Goal: Transaction & Acquisition: Download file/media

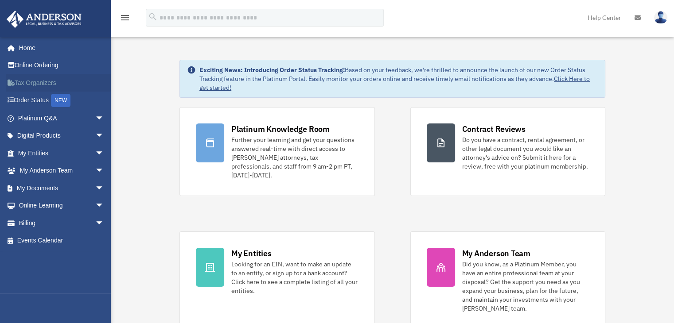
click at [36, 83] on link "Tax Organizers" at bounding box center [61, 83] width 111 height 18
click at [95, 185] on span "arrow_drop_down" at bounding box center [104, 188] width 18 height 18
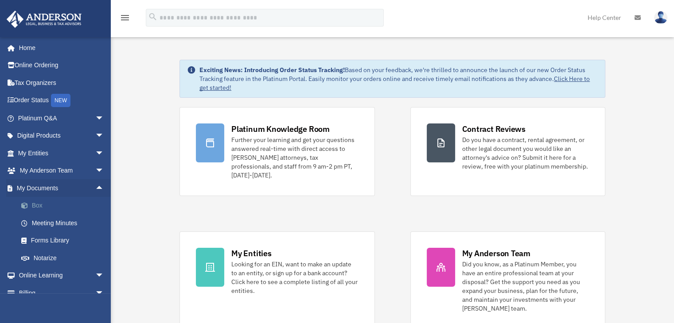
click at [35, 205] on link "Box" at bounding box center [64, 206] width 105 height 18
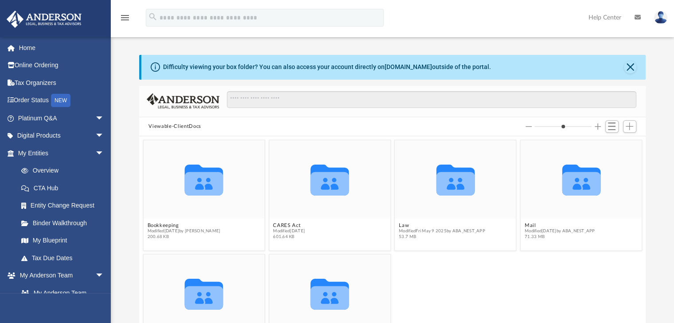
scroll to position [194, 500]
click at [629, 65] on button "Close" at bounding box center [630, 67] width 12 height 12
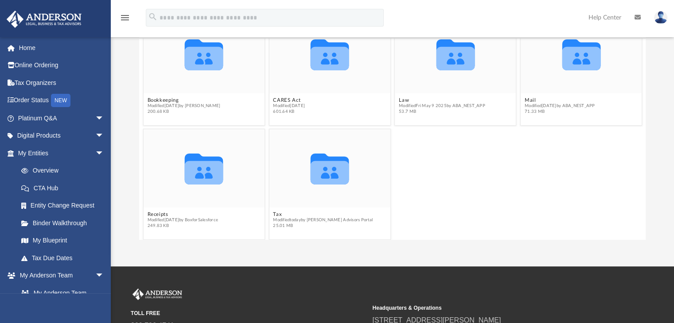
scroll to position [31, 0]
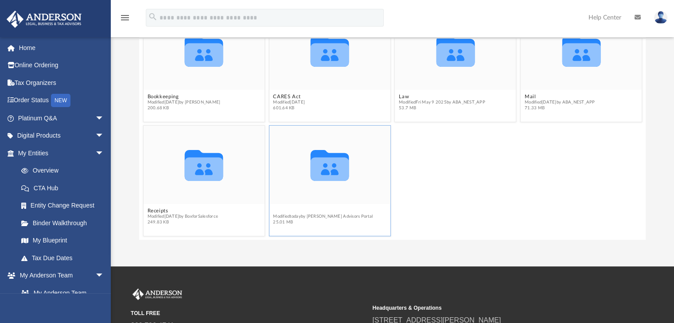
click at [279, 212] on div "Collaborated Folder Bookkeeping Modified Mon Mar 20 2023 by Raquel Landy 200.68…" at bounding box center [392, 139] width 507 height 201
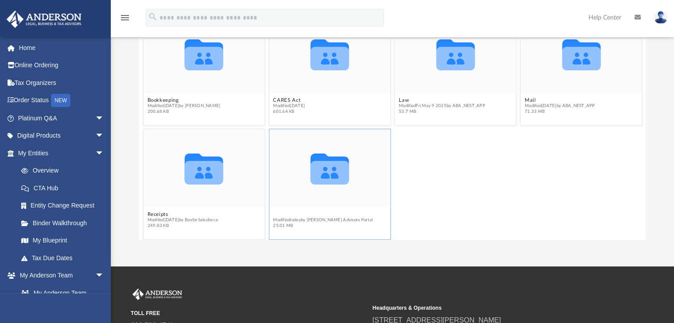
click at [278, 213] on button "Tax" at bounding box center [323, 215] width 100 height 6
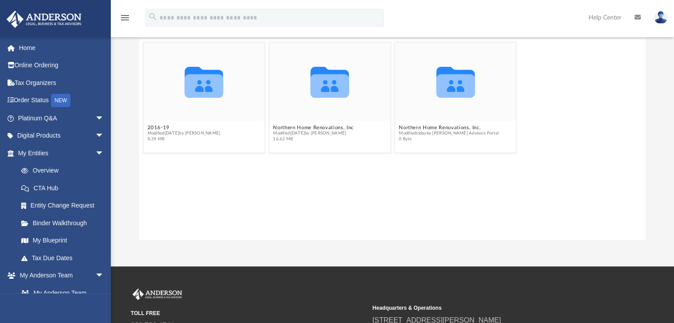
scroll to position [0, 0]
click at [295, 128] on button "Northern Home Renovations, Inc" at bounding box center [313, 128] width 81 height 6
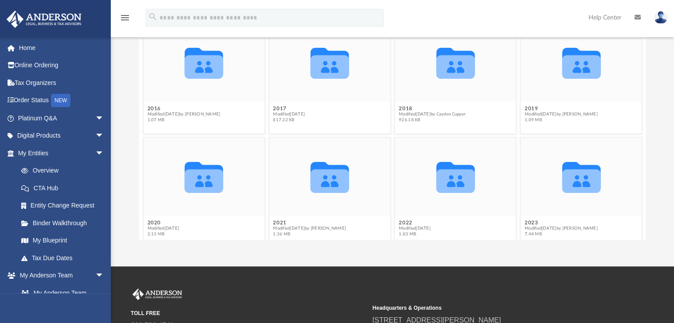
scroll to position [31, 0]
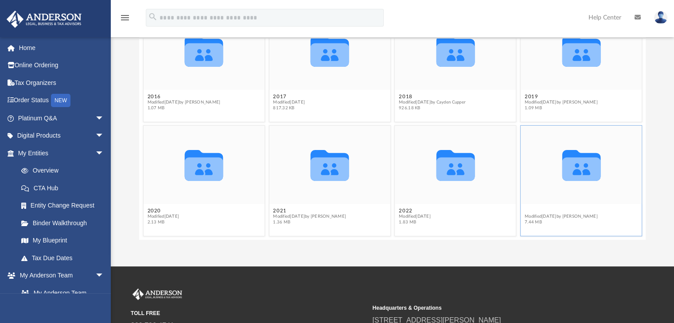
click at [526, 210] on div "Collaborated Folder 2016 Modified Mon Jul 9 2018 by Dylan Vanderpool 1.07 MB Co…" at bounding box center [392, 139] width 507 height 201
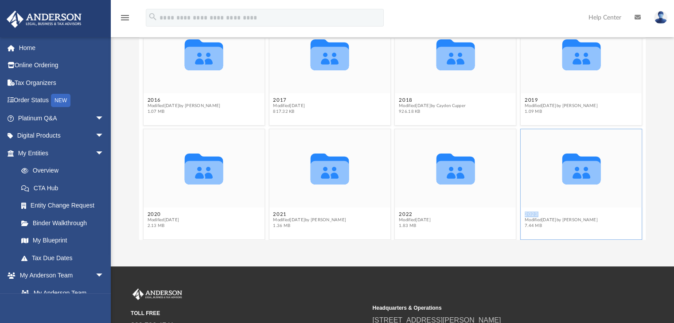
click at [526, 210] on figcaption "2023 Modified Tue Apr 8 2025 by Maryana Amman 7.44 MB" at bounding box center [580, 220] width 121 height 23
click at [526, 213] on button "2023" at bounding box center [560, 215] width 73 height 6
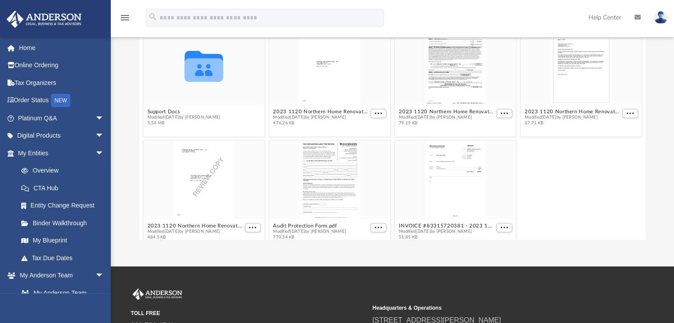
scroll to position [16, 0]
click at [200, 196] on div "grid" at bounding box center [203, 180] width 121 height 78
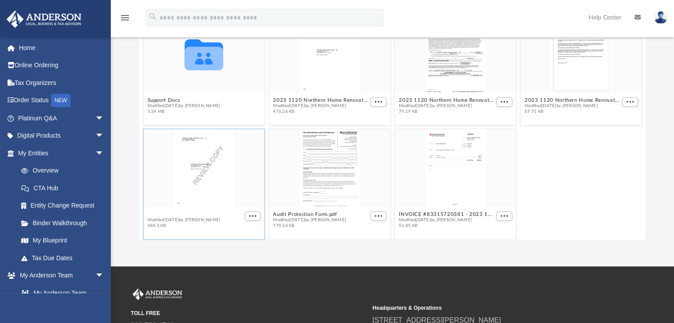
click at [184, 226] on div "Collaborated Folder Support Docs Modified Mon Mar 24 2025 by Shaqedra Riley 5.5…" at bounding box center [392, 139] width 507 height 201
click at [252, 216] on span "More options" at bounding box center [252, 216] width 7 height 4
click at [232, 185] on li "Preview" at bounding box center [241, 184] width 26 height 9
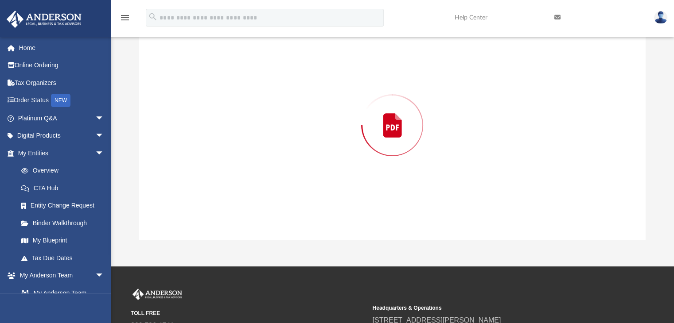
scroll to position [55, 0]
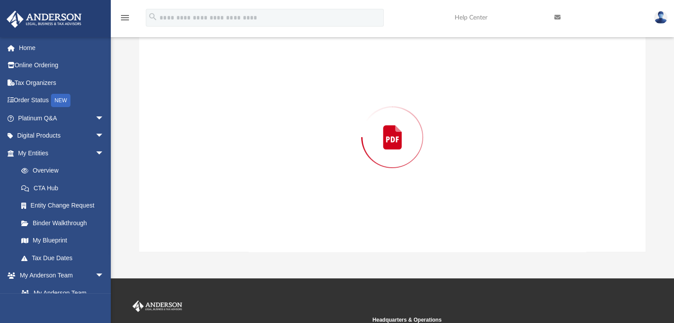
click at [232, 185] on div "Preview" at bounding box center [392, 137] width 507 height 229
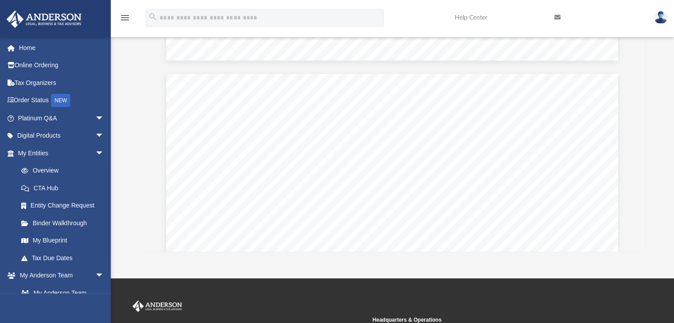
scroll to position [1667, 0]
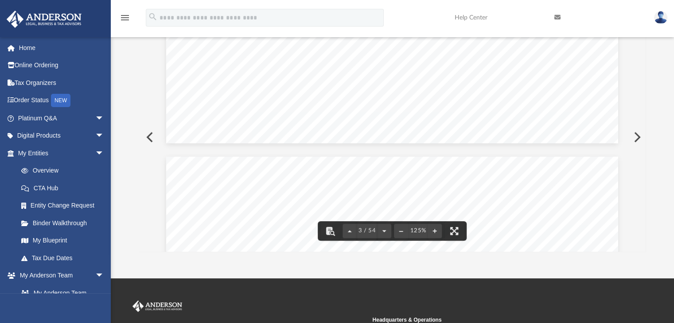
click at [638, 136] on button "Preview" at bounding box center [635, 137] width 19 height 25
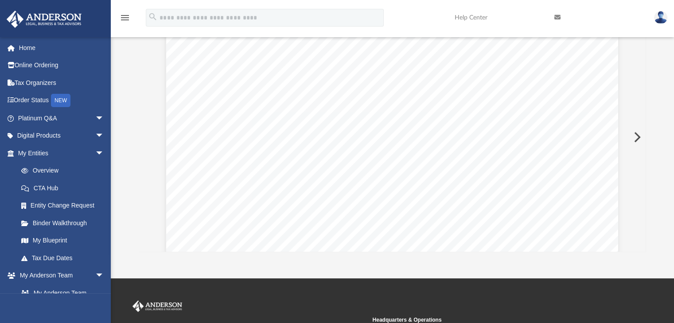
click at [638, 136] on button "Preview" at bounding box center [635, 137] width 19 height 25
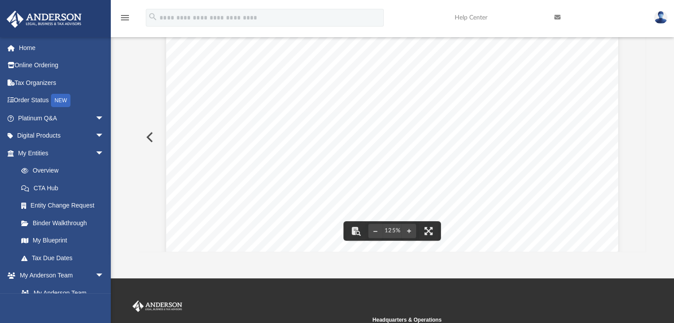
click at [147, 138] on button "Preview" at bounding box center [148, 137] width 19 height 25
click at [148, 137] on button "Preview" at bounding box center [148, 137] width 19 height 25
click at [441, 186] on div "REVIEW COPY March 31, 2025 Northern Home Renovations, Inc. 2438 BARCLAY ST MAPL…" at bounding box center [392, 322] width 452 height 585
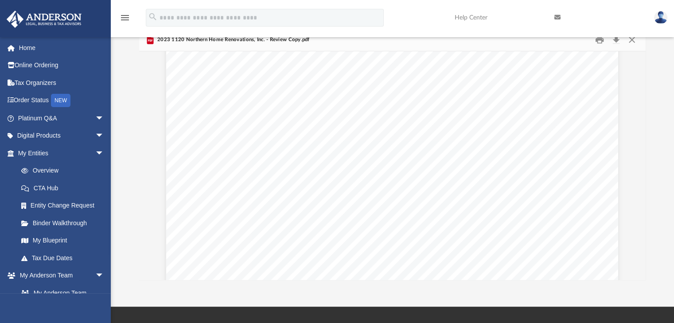
scroll to position [26, 0]
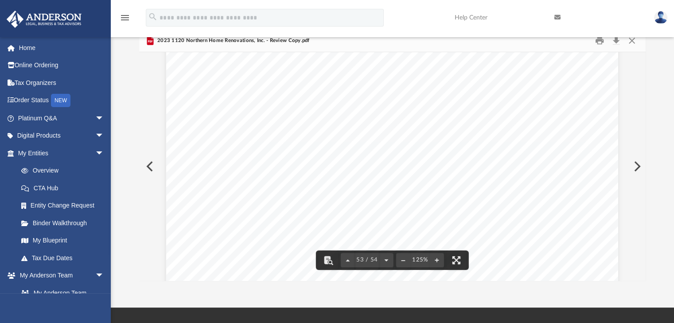
click at [151, 166] on button "Preview" at bounding box center [148, 166] width 19 height 25
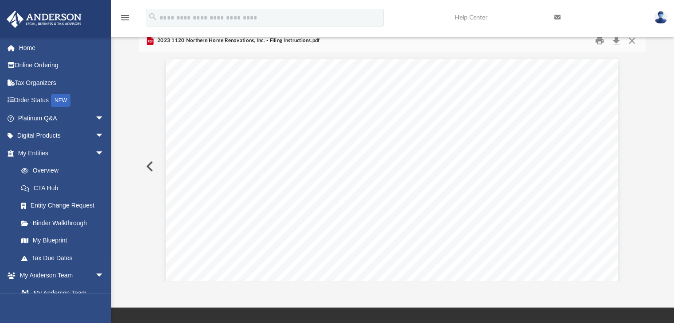
scroll to position [8, 0]
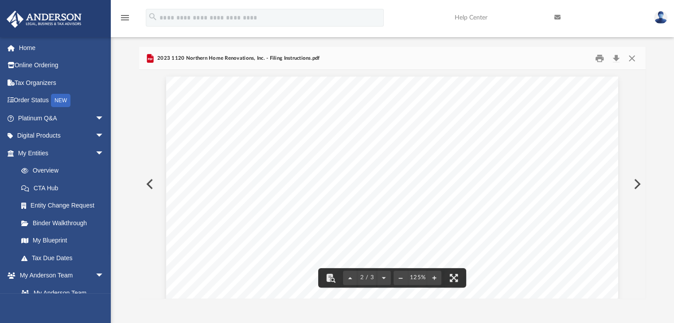
click at [147, 183] on button "Preview" at bounding box center [148, 184] width 19 height 25
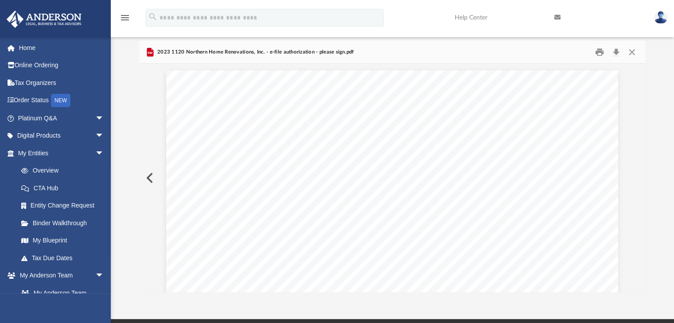
scroll to position [18, 0]
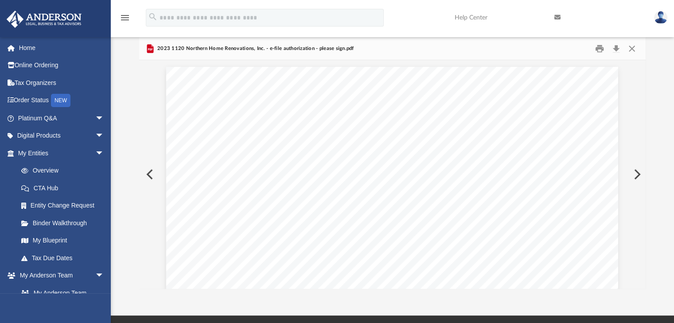
click at [149, 172] on button "Preview" at bounding box center [148, 174] width 19 height 25
click at [634, 47] on button "Close" at bounding box center [632, 49] width 16 height 14
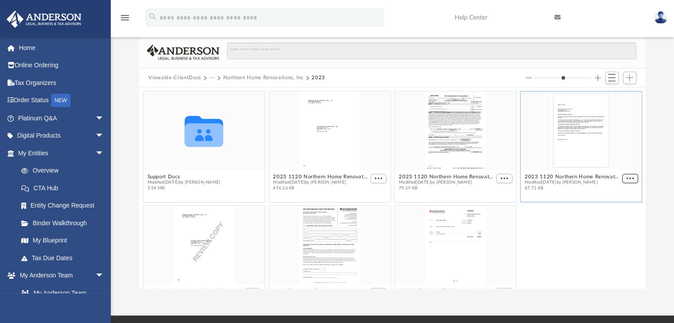
click at [622, 147] on figure "2023 1120 Northern Home Renovations, Inc. - Filing Instructions.pdf Modified Tu…" at bounding box center [580, 143] width 121 height 103
click at [626, 177] on span "More options" at bounding box center [629, 178] width 7 height 4
click at [612, 194] on li "Preview" at bounding box center [613, 194] width 26 height 9
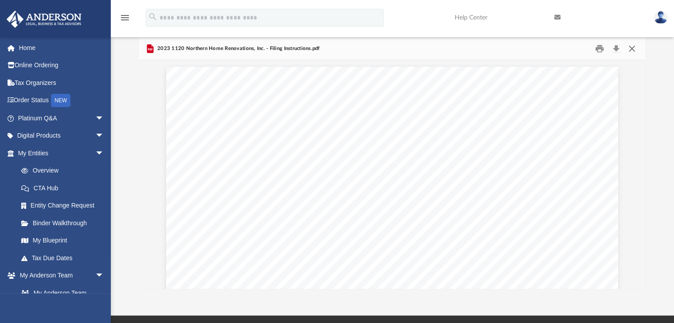
click at [631, 47] on button "Close" at bounding box center [632, 49] width 16 height 14
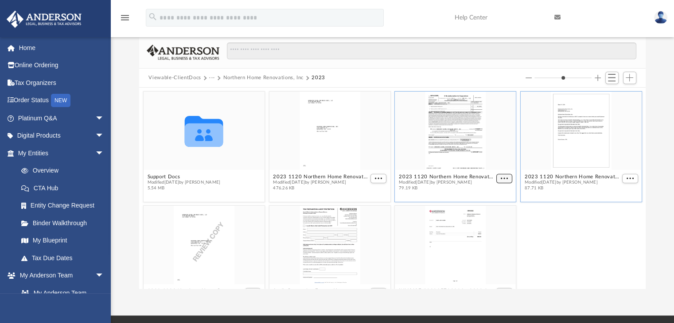
click at [500, 178] on span "More options" at bounding box center [503, 178] width 7 height 4
click at [485, 195] on li "Preview" at bounding box center [489, 194] width 26 height 9
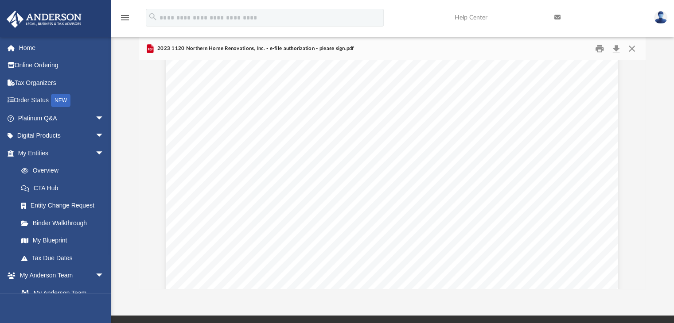
scroll to position [196, 0]
drag, startPoint x: 643, startPoint y: 175, endPoint x: 641, endPoint y: 154, distance: 21.4
click at [641, 154] on div "For calendar year 2023, or tax year beginning , 2023, ending , 20 310211 04-01-…" at bounding box center [392, 174] width 507 height 229
click at [638, 173] on button "Preview" at bounding box center [635, 174] width 19 height 25
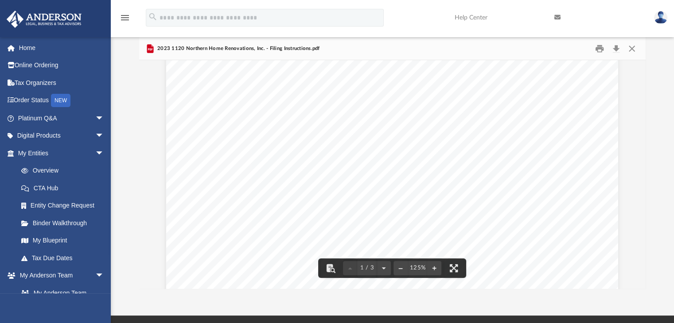
scroll to position [182, 0]
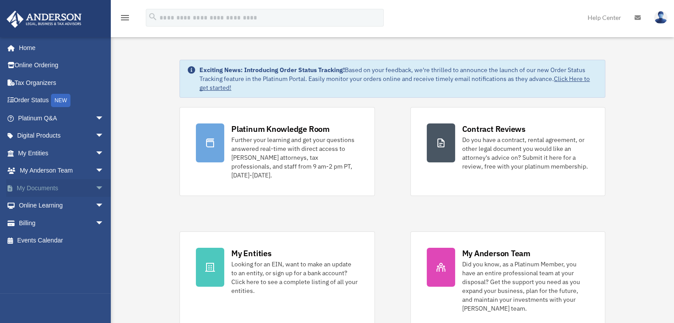
click at [95, 185] on span "arrow_drop_down" at bounding box center [104, 188] width 18 height 18
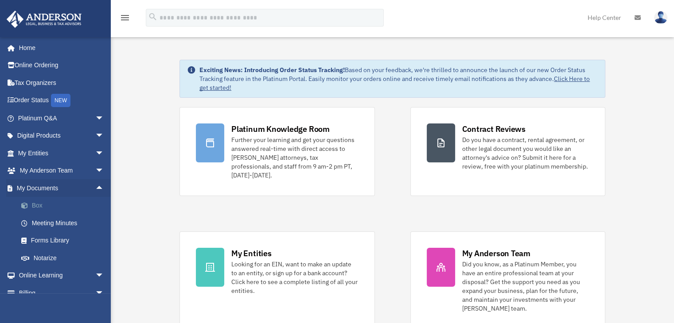
click at [38, 204] on link "Box" at bounding box center [64, 206] width 105 height 18
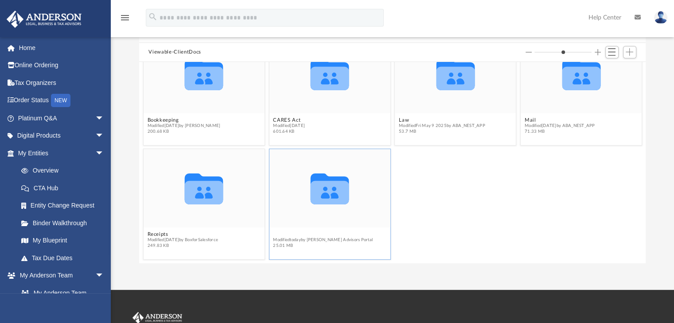
scroll to position [27, 0]
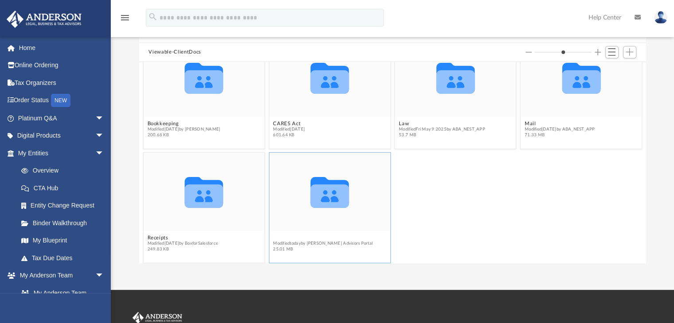
click at [276, 235] on div "Collaborated Folder Bookkeeping Modified [DATE] by [PERSON_NAME] 200.68 KB Coll…" at bounding box center [392, 162] width 507 height 201
click at [276, 238] on button "Tax" at bounding box center [323, 238] width 100 height 6
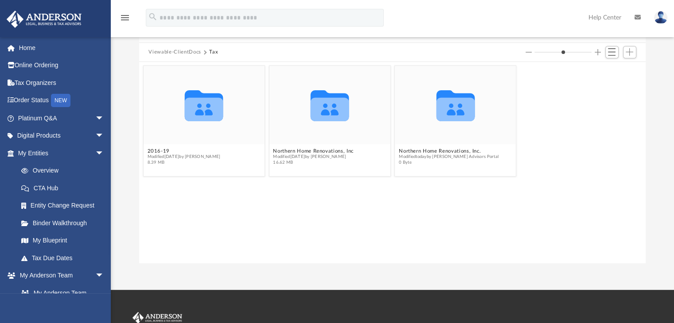
scroll to position [0, 0]
click at [294, 151] on button "Northern Home Renovations, Inc" at bounding box center [313, 151] width 81 height 6
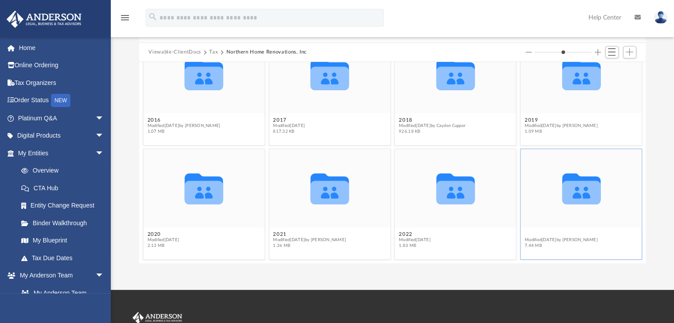
scroll to position [27, 0]
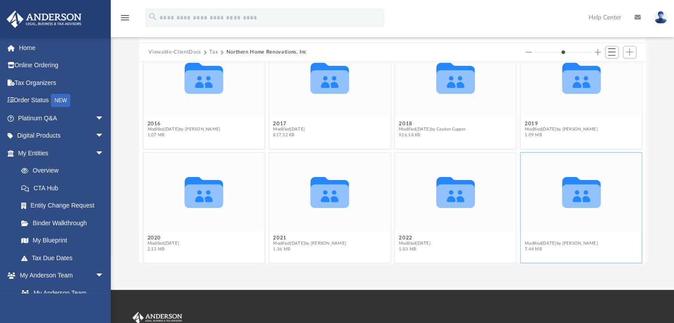
click at [523, 233] on figcaption "2023 Modified Tue Apr 8 2025 by Maryana Amman 7.44 MB" at bounding box center [580, 243] width 121 height 23
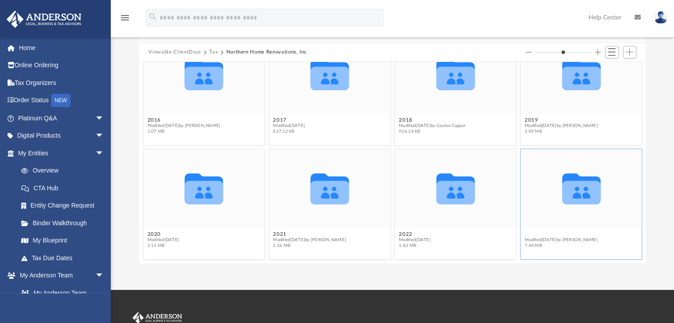
click at [524, 233] on button "2023" at bounding box center [560, 235] width 73 height 6
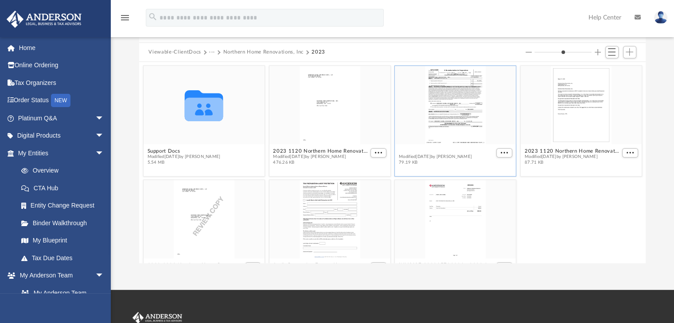
click at [438, 151] on button "2023 1120 Northern Home Renovations, Inc. - e-file authorization - please sign.…" at bounding box center [447, 151] width 96 height 6
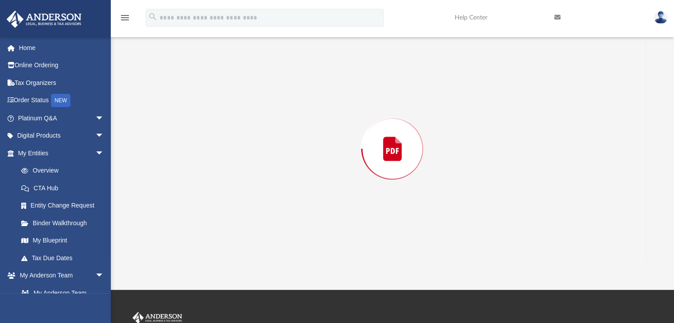
click at [438, 151] on div "Preview" at bounding box center [392, 149] width 507 height 229
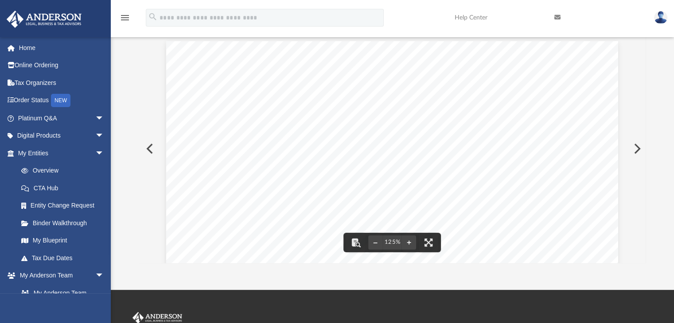
click at [636, 146] on button "Preview" at bounding box center [635, 148] width 19 height 25
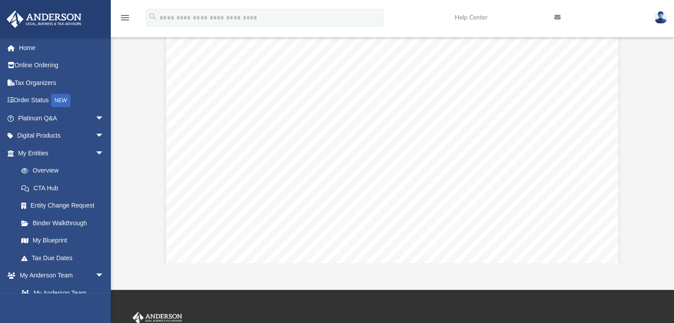
scroll to position [191, 0]
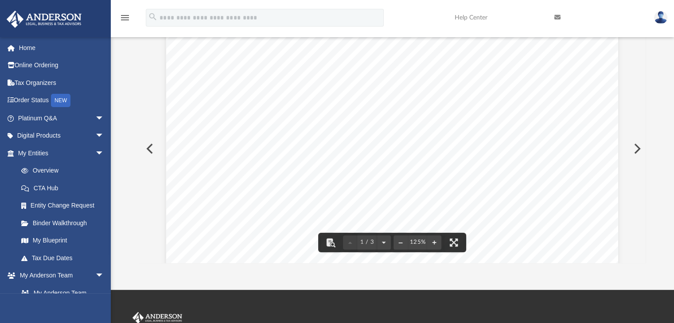
click at [633, 146] on button "Preview" at bounding box center [635, 148] width 19 height 25
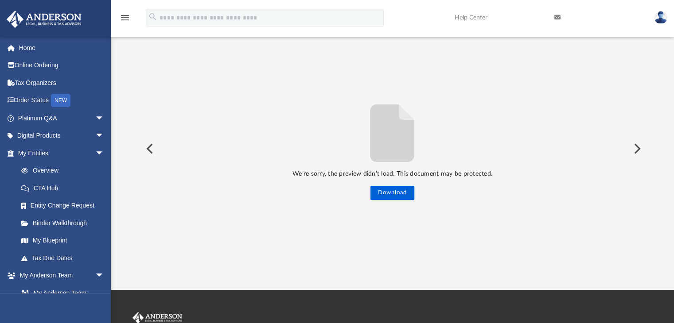
click at [149, 150] on button "Preview" at bounding box center [148, 148] width 19 height 25
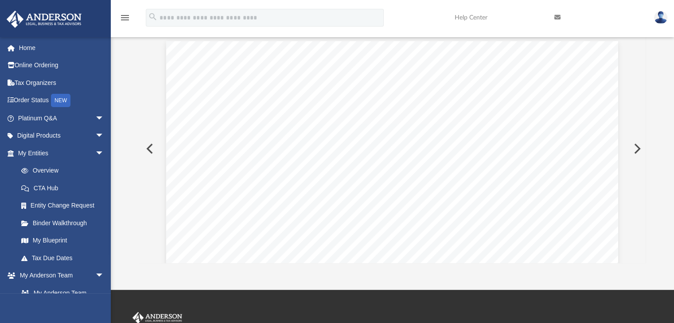
click at [149, 150] on button "Preview" at bounding box center [148, 148] width 19 height 25
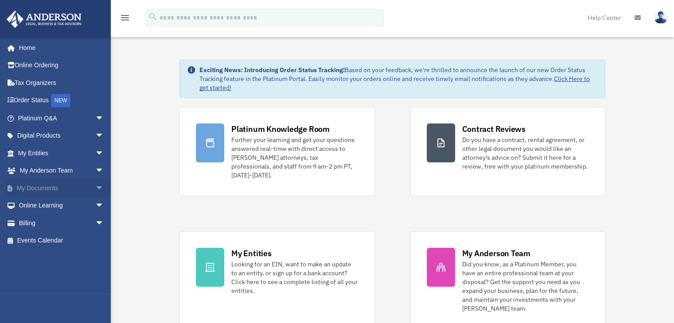
click at [95, 188] on span "arrow_drop_down" at bounding box center [104, 188] width 18 height 18
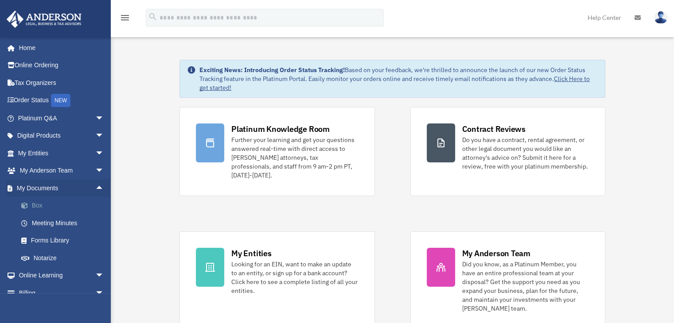
click at [35, 203] on link "Box" at bounding box center [64, 206] width 105 height 18
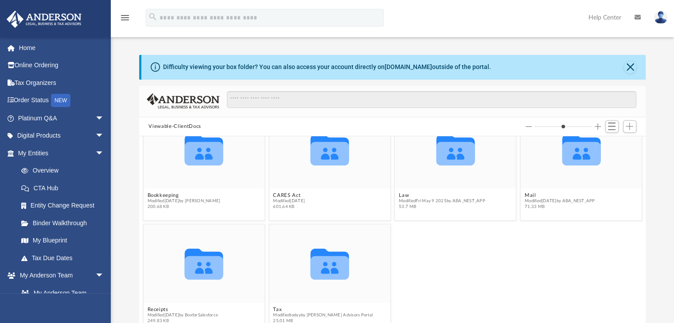
scroll to position [31, 0]
click at [275, 306] on div "Collaborated Folder Bookkeeping Modified [DATE] by [PERSON_NAME] 200.68 KB Coll…" at bounding box center [392, 236] width 507 height 201
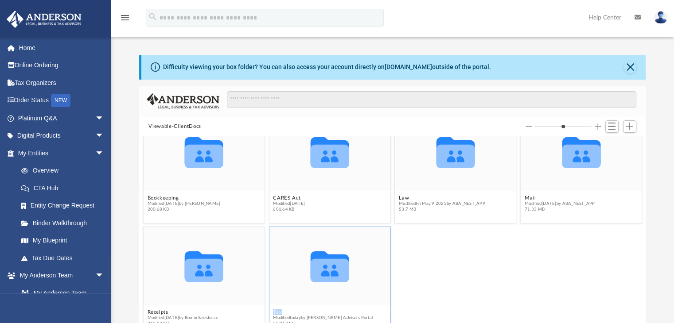
click at [275, 307] on figcaption "Tax Modified [DATE] by [PERSON_NAME] Advisors Portal 25.01 MB" at bounding box center [329, 318] width 121 height 23
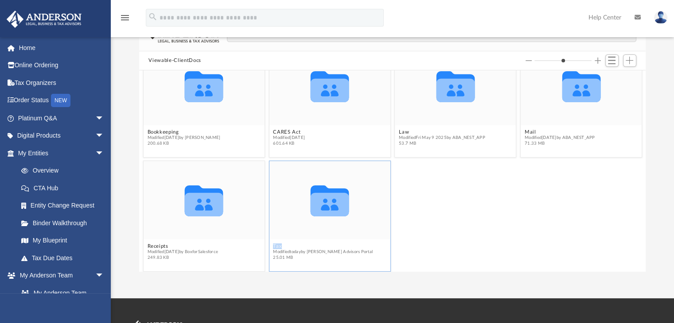
scroll to position [68, 0]
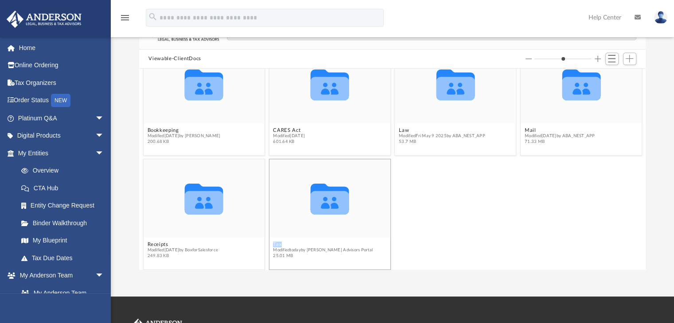
click at [273, 242] on button "Tax" at bounding box center [323, 245] width 100 height 6
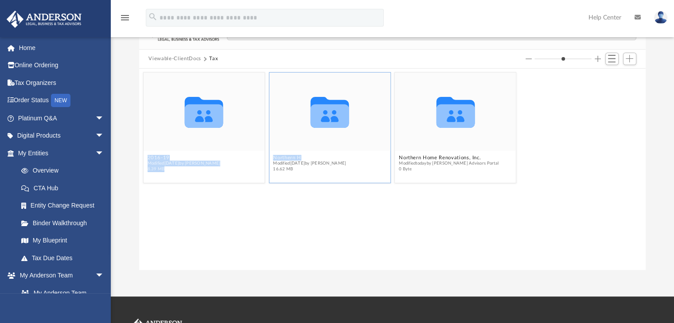
drag, startPoint x: 273, startPoint y: 242, endPoint x: 301, endPoint y: 160, distance: 86.7
click at [301, 160] on div "Collaborated Folder 2016-19 Modified Wed Feb 16 2022 by Corbin Roache 8.39 MB C…" at bounding box center [392, 169] width 507 height 201
click at [283, 159] on button "Northern Home Renovations, Inc" at bounding box center [313, 158] width 81 height 6
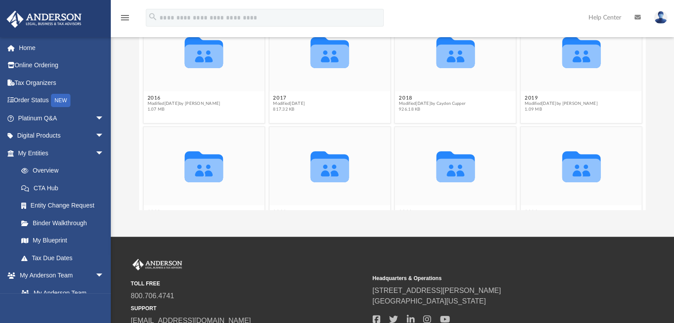
scroll to position [31, 0]
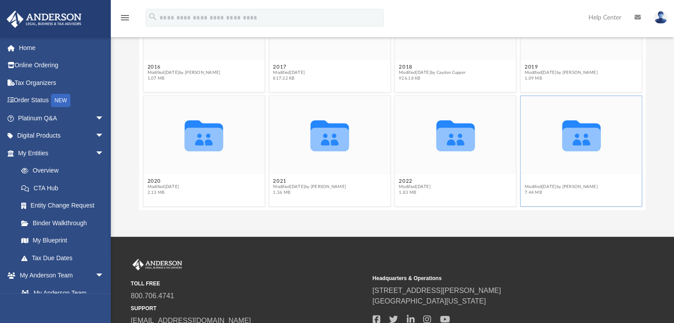
click at [527, 180] on div "Collaborated Folder 2016 Modified Mon Jul 9 2018 by Dylan Vanderpool 1.07 MB Co…" at bounding box center [392, 109] width 507 height 201
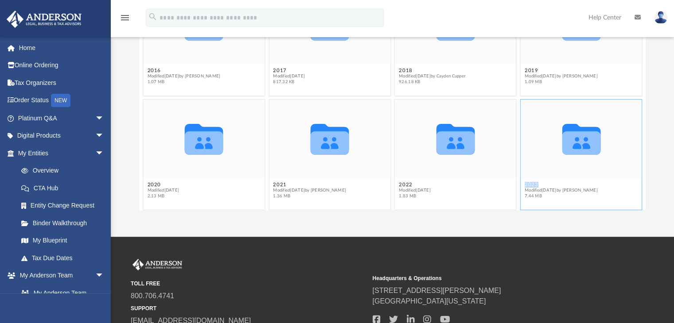
click at [527, 180] on figcaption "2023 Modified Tue Apr 8 2025 by Maryana Amman 7.44 MB" at bounding box center [580, 190] width 121 height 23
click at [527, 182] on button "2023" at bounding box center [560, 185] width 73 height 6
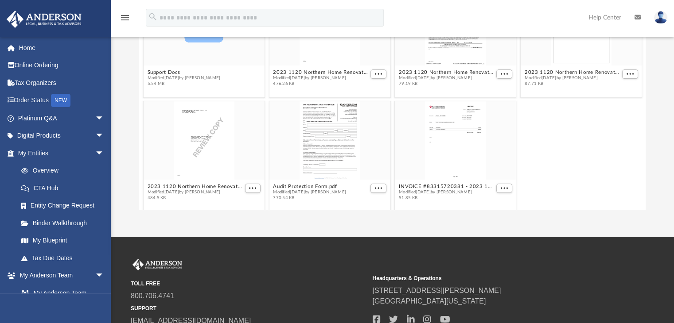
scroll to position [31, 0]
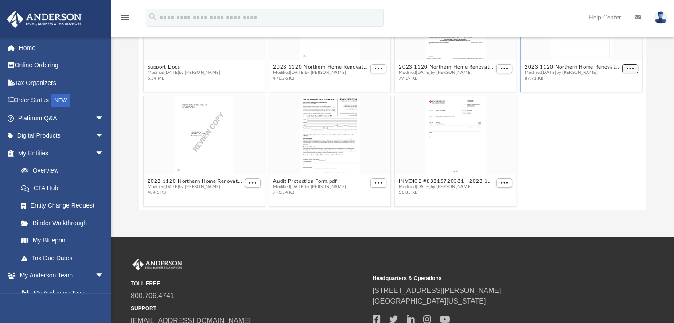
click at [626, 68] on span "More options" at bounding box center [629, 68] width 7 height 4
click at [608, 85] on li "Preview" at bounding box center [613, 84] width 26 height 9
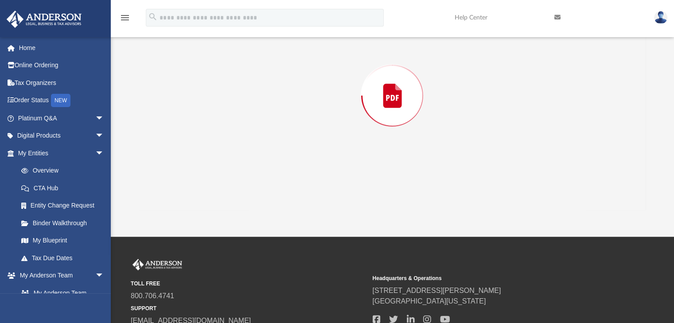
scroll to position [85, 0]
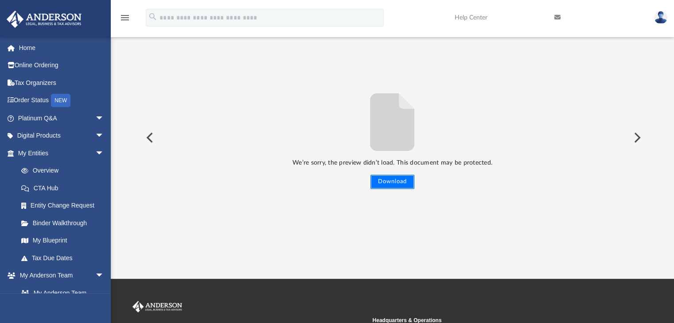
click at [398, 178] on button "Download" at bounding box center [392, 182] width 44 height 14
click at [635, 134] on button "Preview" at bounding box center [635, 137] width 19 height 25
click at [150, 137] on button "Preview" at bounding box center [148, 137] width 19 height 25
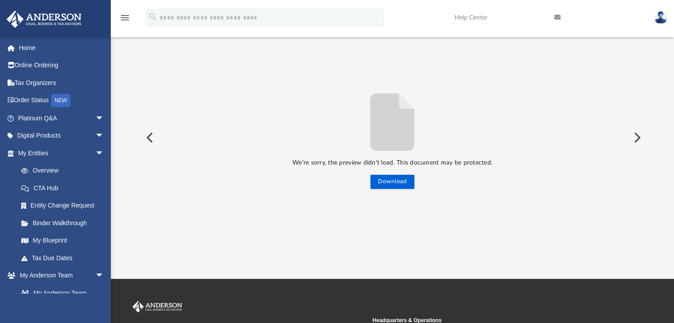
click at [150, 137] on button "Preview" at bounding box center [148, 137] width 19 height 25
click at [150, 137] on div "We’re sorry, the preview didn’t load. This document may be protected. Download" at bounding box center [392, 138] width 507 height 103
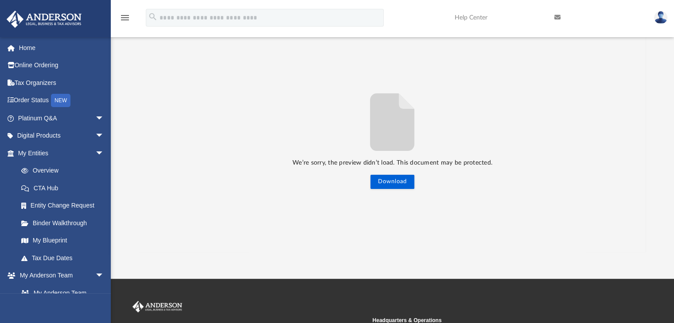
click at [150, 137] on div "We’re sorry, the preview didn’t load. This document may be protected. Download" at bounding box center [392, 138] width 507 height 103
